Goal: Complete application form: Complete application form

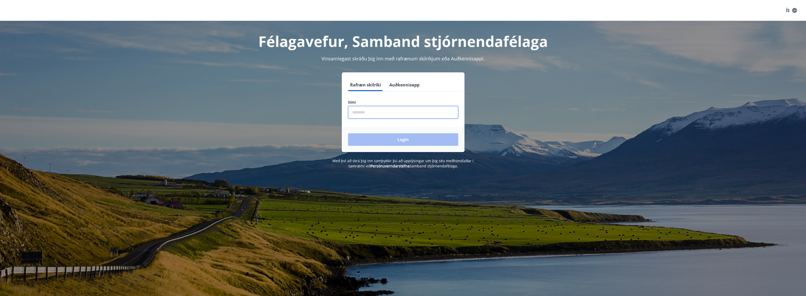
click at [380, 115] on input "phone" at bounding box center [403, 112] width 110 height 13
type input "********"
click at [386, 142] on button "Login" at bounding box center [403, 139] width 110 height 12
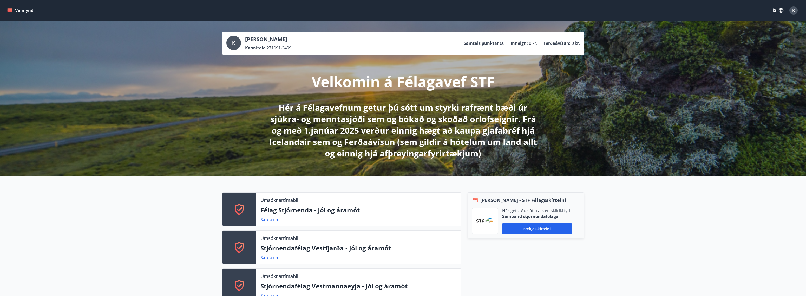
click at [18, 14] on button "Valmynd" at bounding box center [20, 10] width 29 height 9
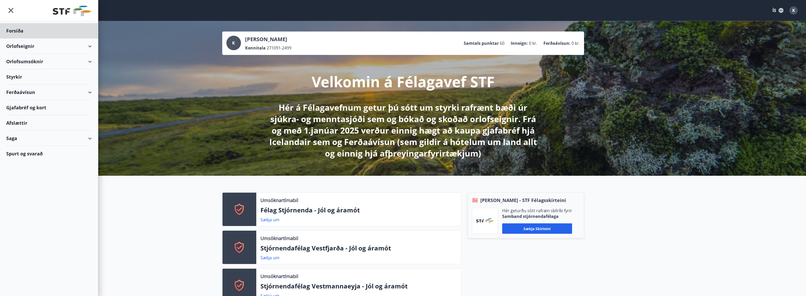
click at [22, 79] on div "Styrkir" at bounding box center [49, 76] width 86 height 15
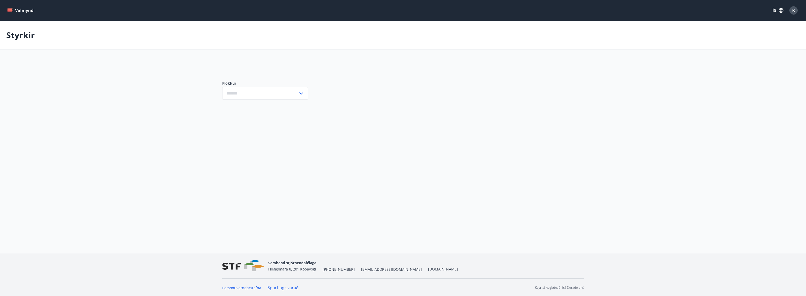
type input "***"
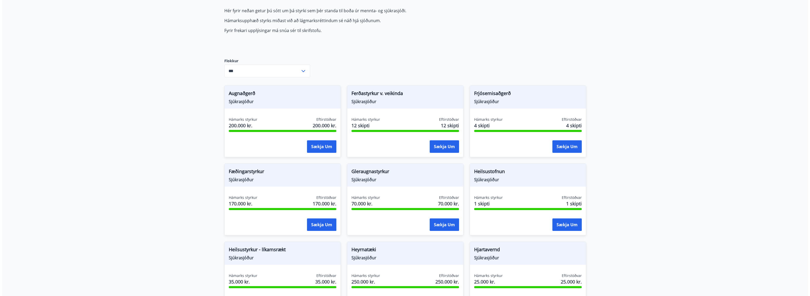
scroll to position [78, 0]
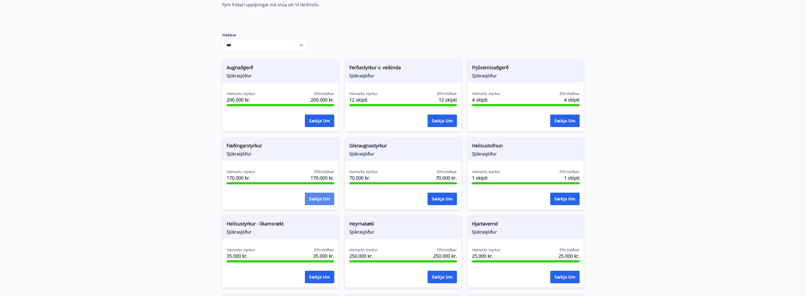
click at [326, 195] on button "Sækja um" at bounding box center [319, 198] width 29 height 12
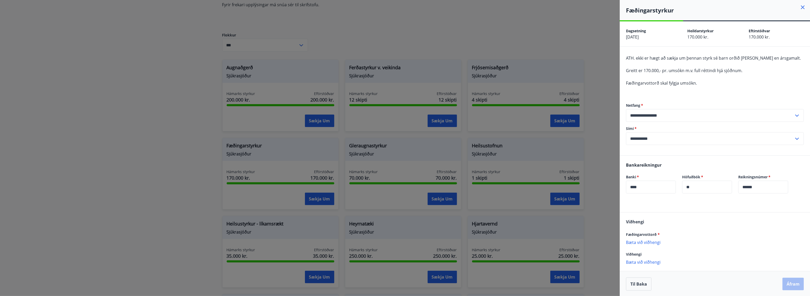
click at [660, 140] on input "**********" at bounding box center [710, 138] width 168 height 13
click at [649, 158] on li "Skrá nýtt símanúmer" at bounding box center [714, 158] width 177 height 9
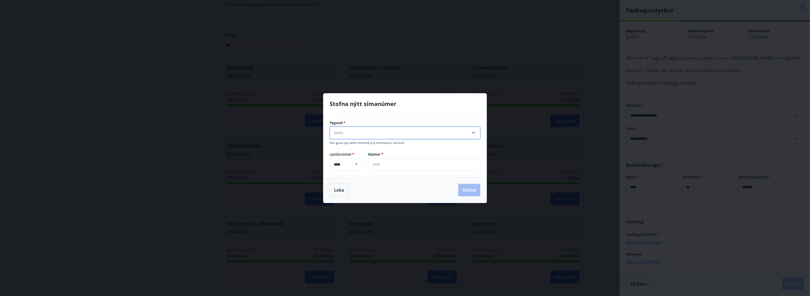
click at [406, 138] on input "text" at bounding box center [400, 132] width 141 height 13
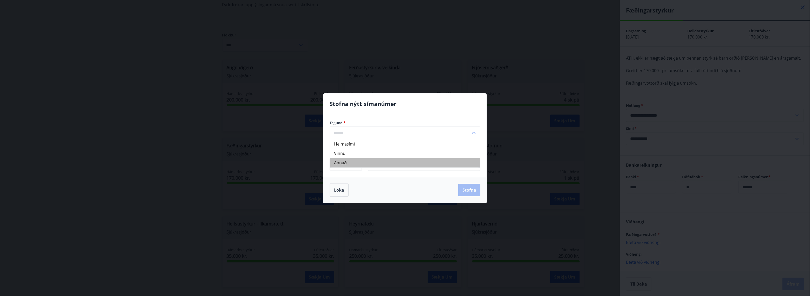
click at [402, 162] on li "Annað" at bounding box center [405, 162] width 150 height 9
type input "*****"
click at [387, 163] on input "text" at bounding box center [424, 164] width 112 height 13
type input "*******"
click at [467, 193] on button "Stofna" at bounding box center [469, 190] width 22 height 12
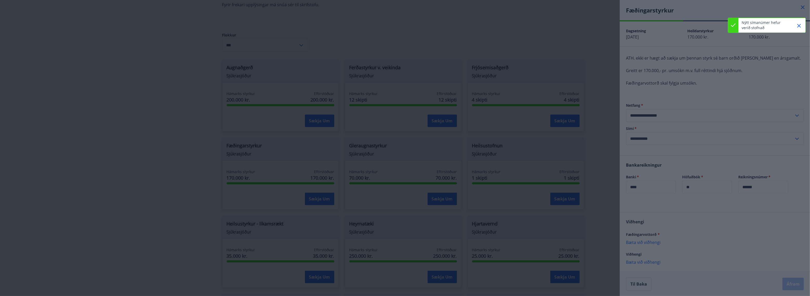
type input "**********"
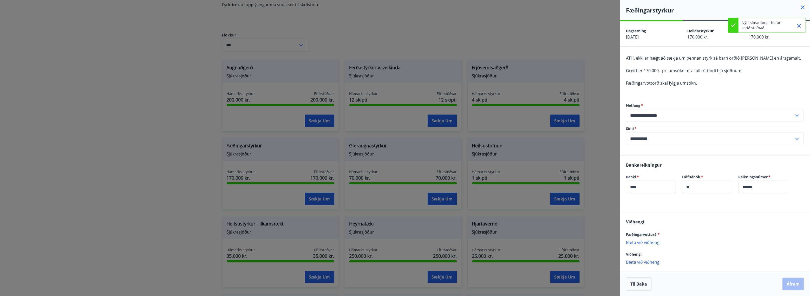
click at [667, 151] on div "**********" at bounding box center [715, 123] width 178 height 63
click at [650, 241] on p "Bæta við viðhengi" at bounding box center [715, 241] width 178 height 5
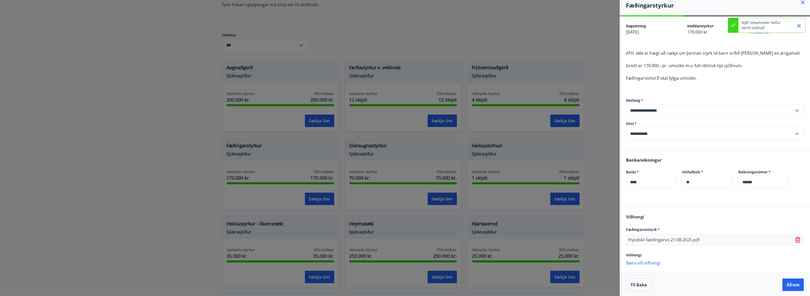
scroll to position [6, 0]
click at [789, 283] on button "Áfram" at bounding box center [793, 283] width 21 height 12
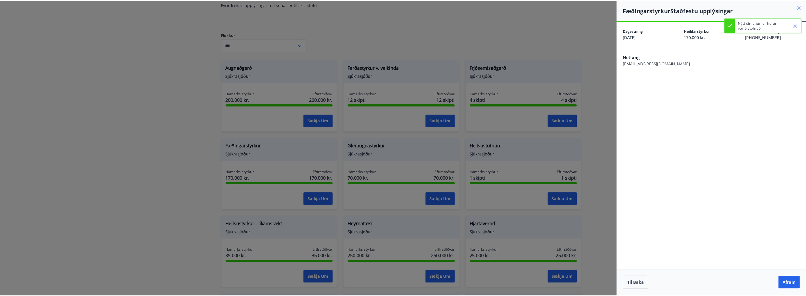
scroll to position [0, 0]
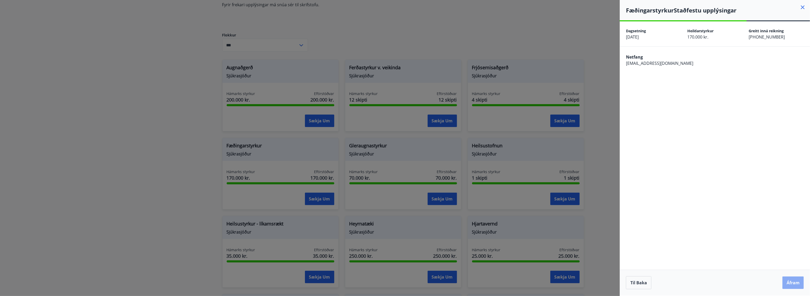
click at [794, 280] on button "Áfram" at bounding box center [793, 282] width 21 height 12
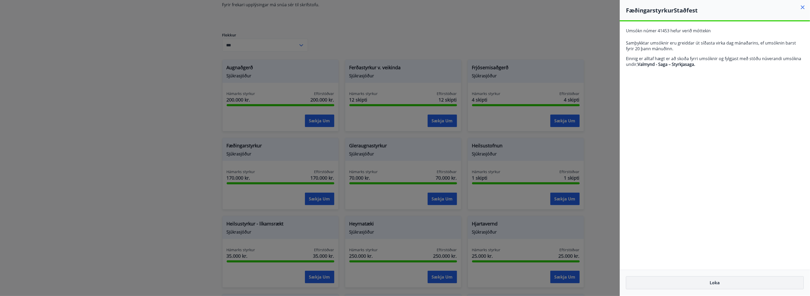
click at [757, 283] on button "Loka" at bounding box center [715, 282] width 178 height 13
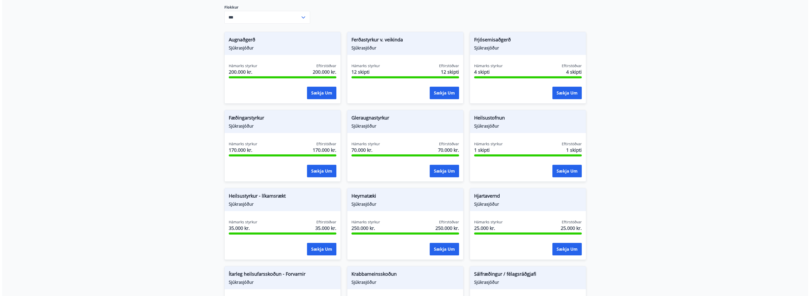
scroll to position [130, 0]
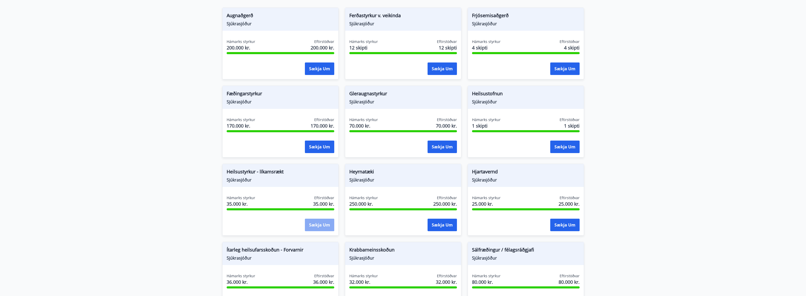
click at [320, 222] on button "Sækja um" at bounding box center [319, 224] width 29 height 12
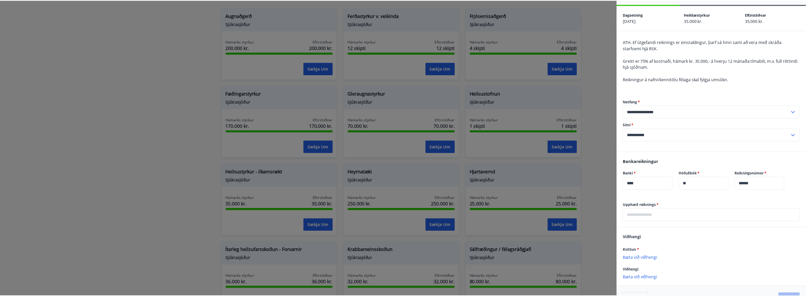
scroll to position [32, 0]
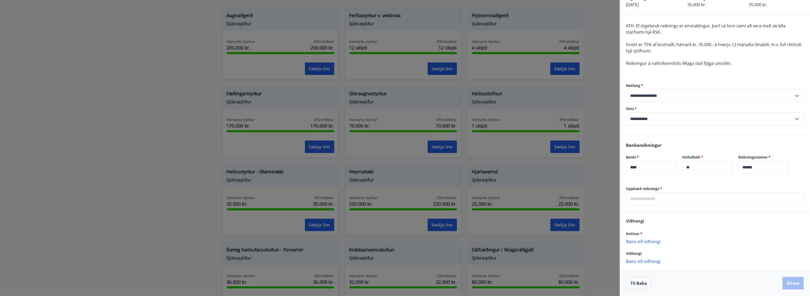
click at [210, 137] on div at bounding box center [405, 148] width 810 height 296
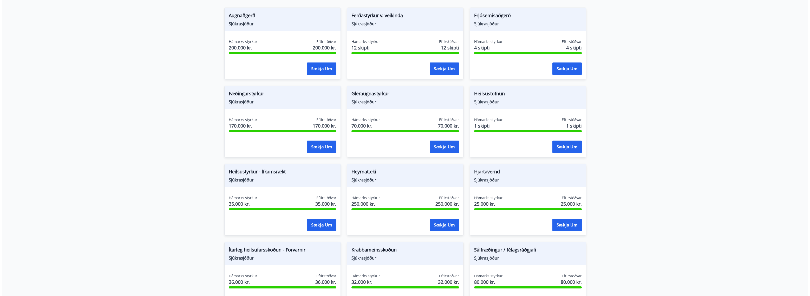
scroll to position [0, 0]
click at [320, 223] on button "Sækja um" at bounding box center [319, 224] width 29 height 12
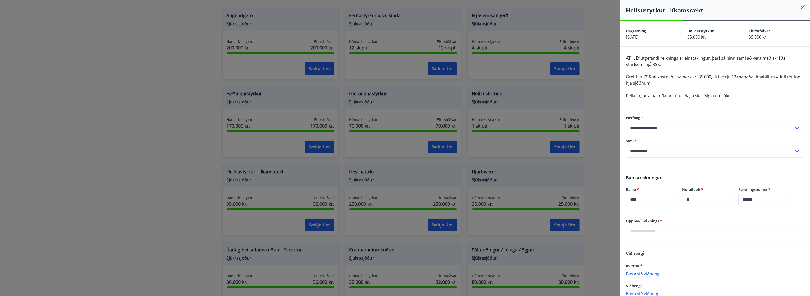
click at [648, 230] on input "text" at bounding box center [715, 230] width 178 height 13
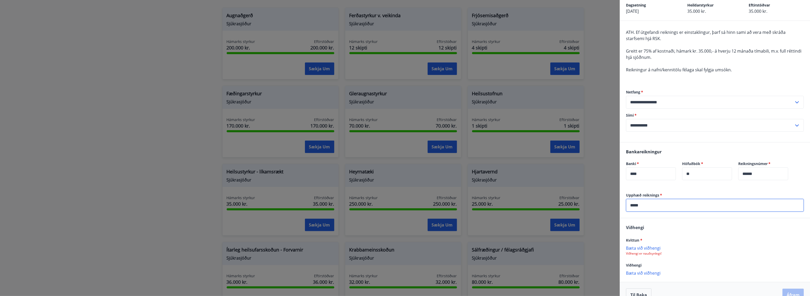
type input "*****"
click at [634, 248] on p "Bæta við viðhengi" at bounding box center [715, 247] width 178 height 5
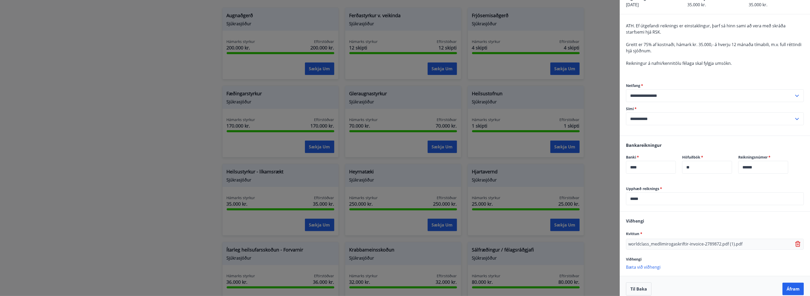
scroll to position [38, 0]
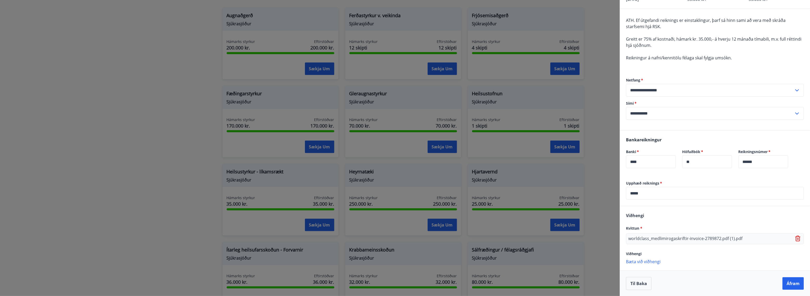
click at [713, 238] on p "worldclass_medlimirogaskriftir-invoice-2789872.pdf (1).pdf" at bounding box center [685, 238] width 114 height 6
click at [798, 238] on icon at bounding box center [798, 239] width 1 height 2
click at [648, 237] on p "Bæta við viðhengi" at bounding box center [715, 235] width 178 height 5
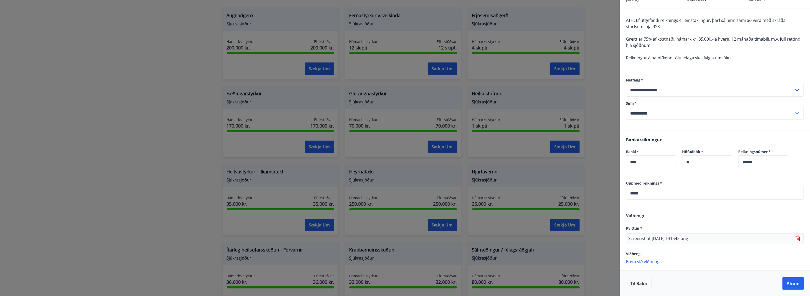
click at [654, 263] on p "Bæta við viðhengi" at bounding box center [715, 260] width 178 height 5
click at [659, 273] on p "Bæta við viðhengi" at bounding box center [715, 271] width 178 height 5
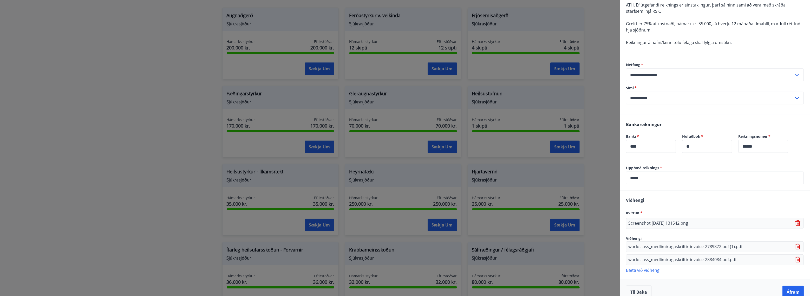
scroll to position [62, 0]
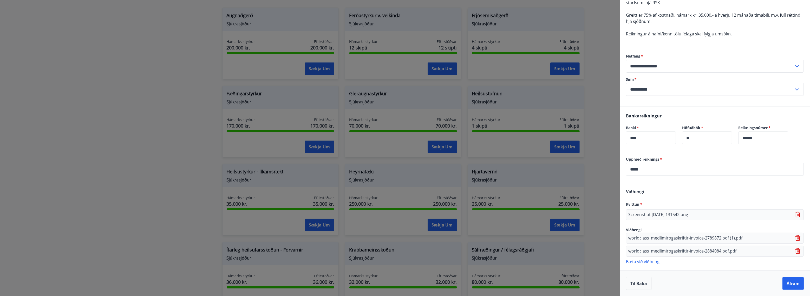
click at [660, 259] on p "Bæta við viðhengi" at bounding box center [715, 260] width 178 height 5
click at [653, 270] on div "[PERSON_NAME] * Screenshot [DATE] 131542.png Viðhengi worldclass_medlimirogaskr…" at bounding box center [715, 232] width 190 height 101
click at [654, 273] on p "Bæta við viðhengi" at bounding box center [715, 273] width 178 height 5
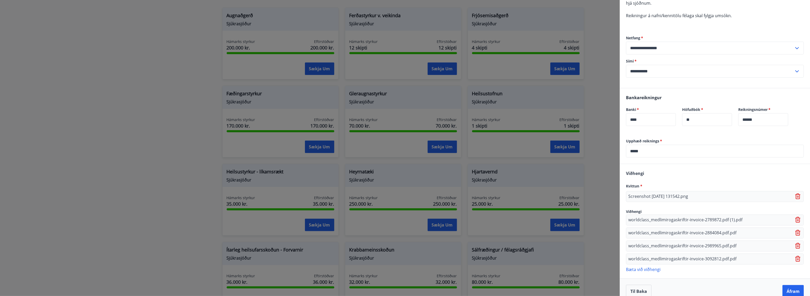
scroll to position [87, 0]
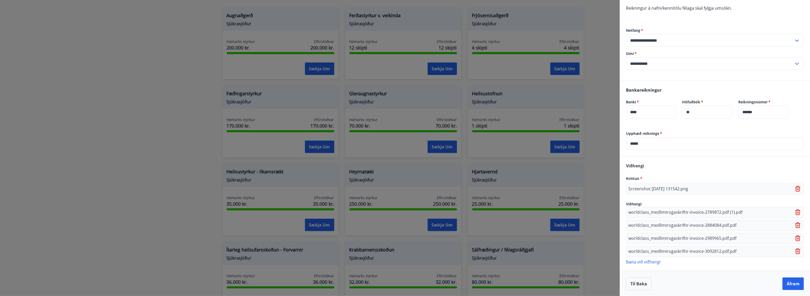
click at [648, 259] on p "Bæta við viðhengi" at bounding box center [715, 261] width 178 height 5
click at [648, 276] on p "Bæta við viðhengi" at bounding box center [715, 274] width 178 height 5
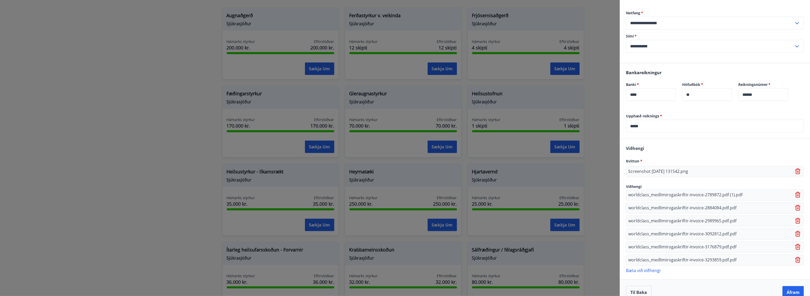
scroll to position [113, 0]
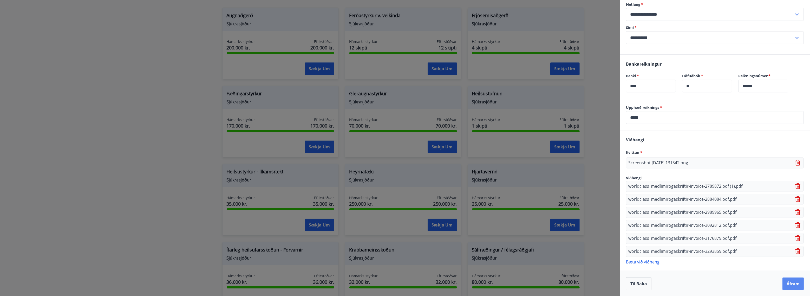
click at [791, 284] on button "Áfram" at bounding box center [793, 283] width 21 height 12
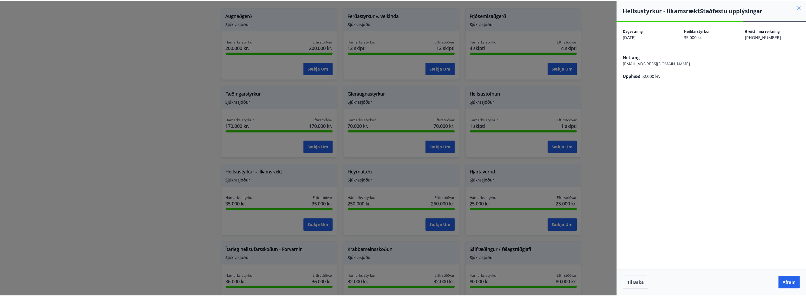
scroll to position [0, 0]
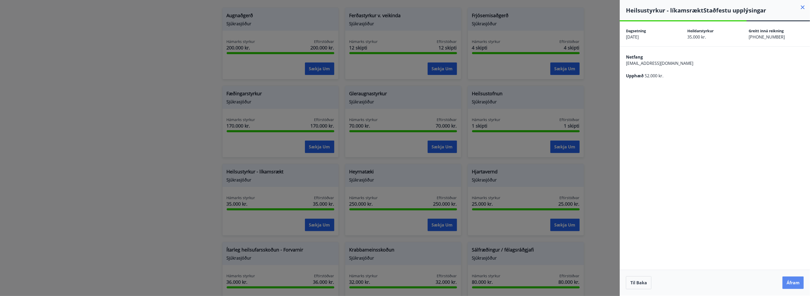
click at [789, 282] on button "Áfram" at bounding box center [793, 282] width 21 height 12
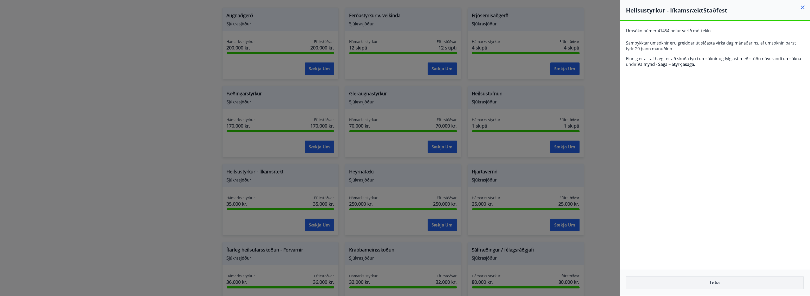
click at [736, 280] on button "Loka" at bounding box center [715, 282] width 178 height 13
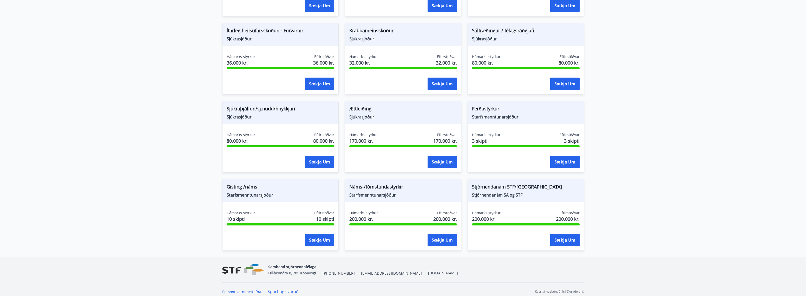
scroll to position [353, 0]
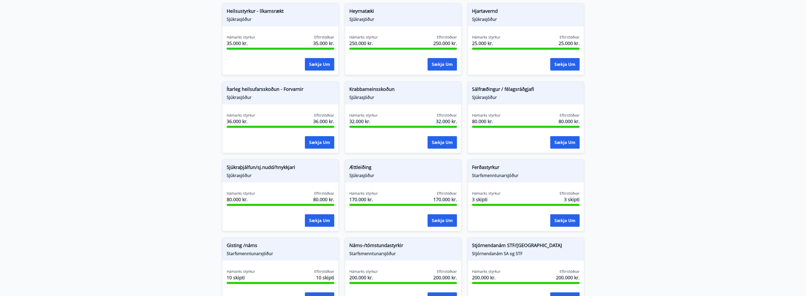
scroll to position [223, 0]
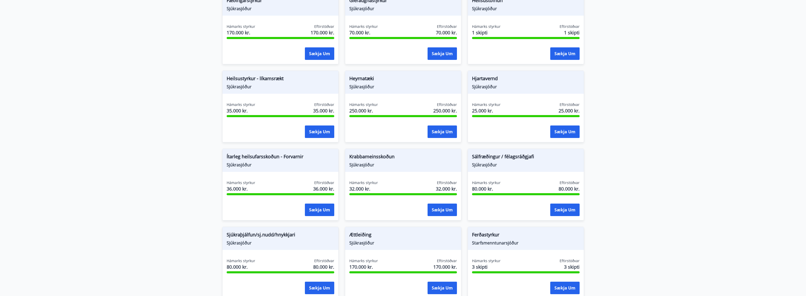
click at [90, 48] on main "Styrkir Hér fyrir neðan getur þú sótt um þá styrki sem þér standa til boða úr m…" at bounding box center [403, 90] width 806 height 584
